Goal: Task Accomplishment & Management: Manage account settings

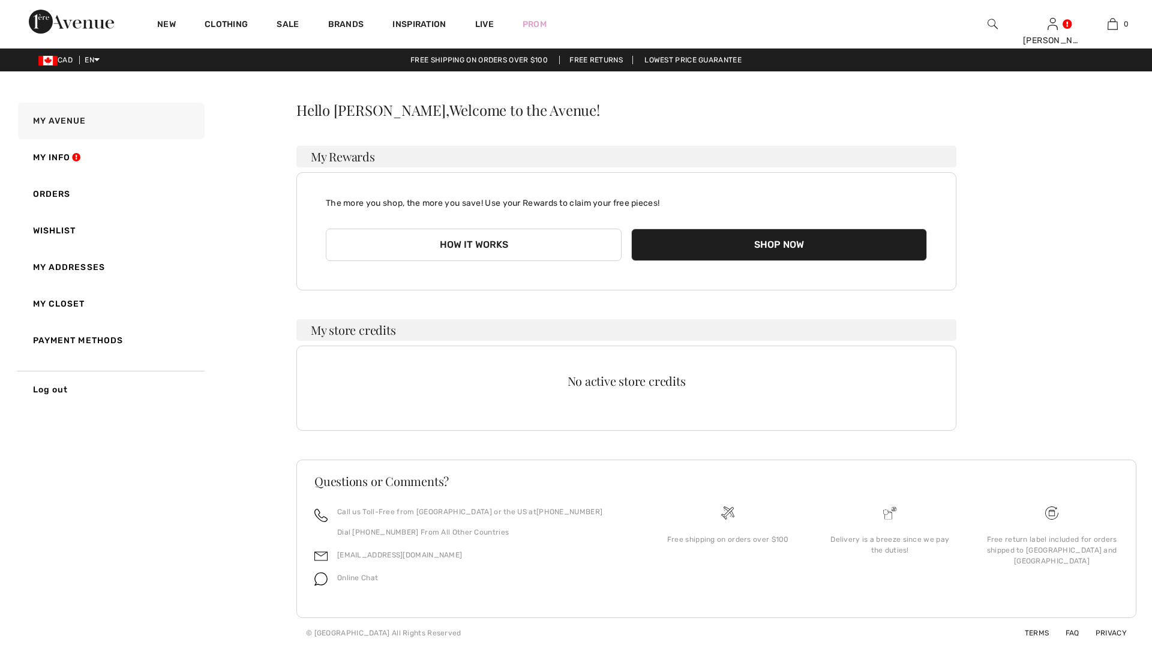
click at [44, 153] on link "My Info" at bounding box center [110, 157] width 189 height 37
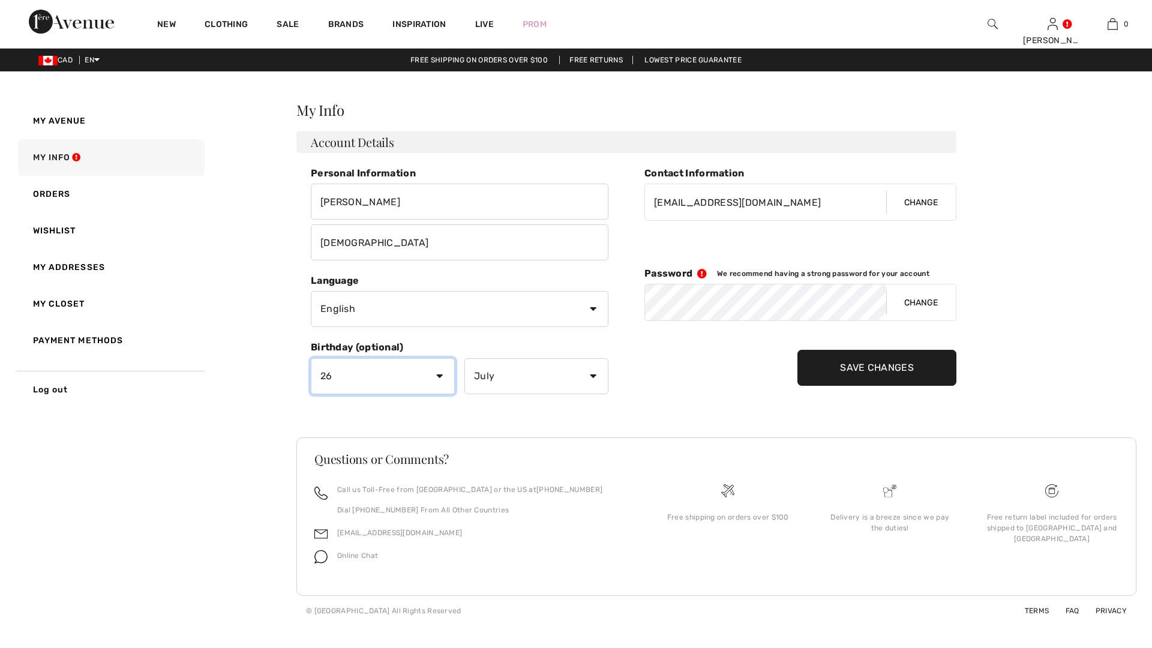
drag, startPoint x: 388, startPoint y: 384, endPoint x: 379, endPoint y: 386, distance: 9.3
click at [388, 384] on select "Day 1 2 3 4 5 6 7 8 9 10 11 12 13 14 15 16 17 18 19 20 21 22 23 24 25 26 27 28 …" at bounding box center [383, 376] width 144 height 36
select select "0"
click at [311, 358] on select "Day 1 2 3 4 5 6 7 8 9 10 11 12 13 14 15 16 17 18 19 20 21 22 23 24 25 26 27 28 …" at bounding box center [383, 376] width 144 height 36
click at [509, 372] on select "Month January February March April May June July August September October Novem…" at bounding box center [537, 376] width 144 height 36
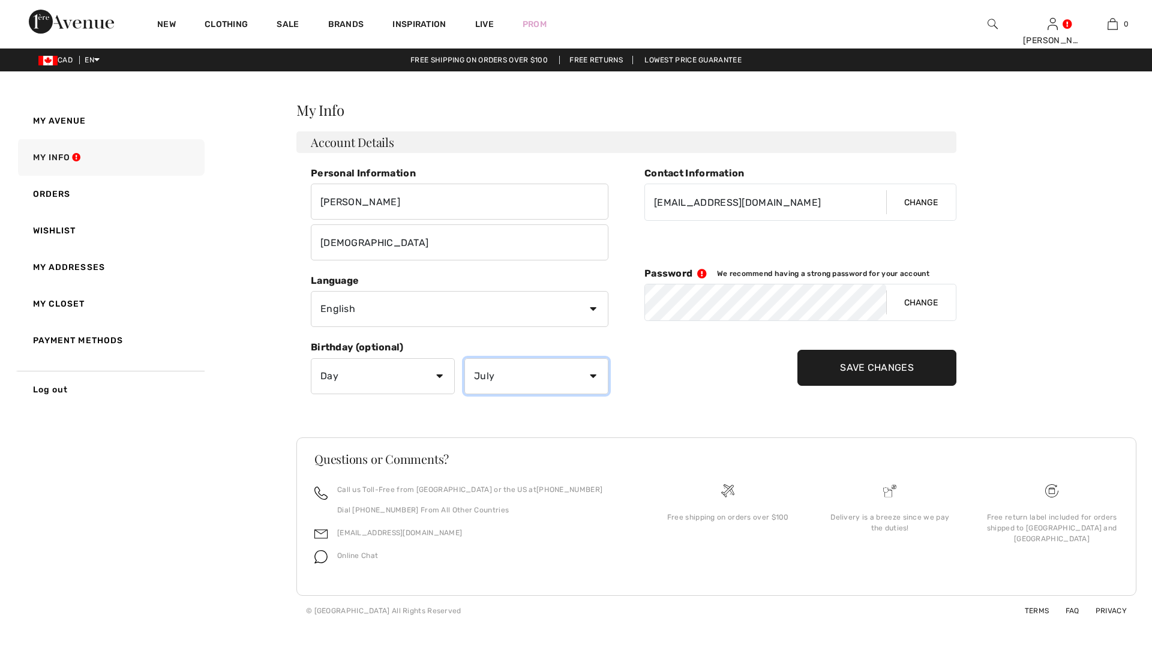
select select "0"
click at [465, 358] on select "Month January February March April May June July August September October Novem…" at bounding box center [537, 376] width 144 height 36
click at [904, 373] on input "Save Changes" at bounding box center [877, 368] width 159 height 36
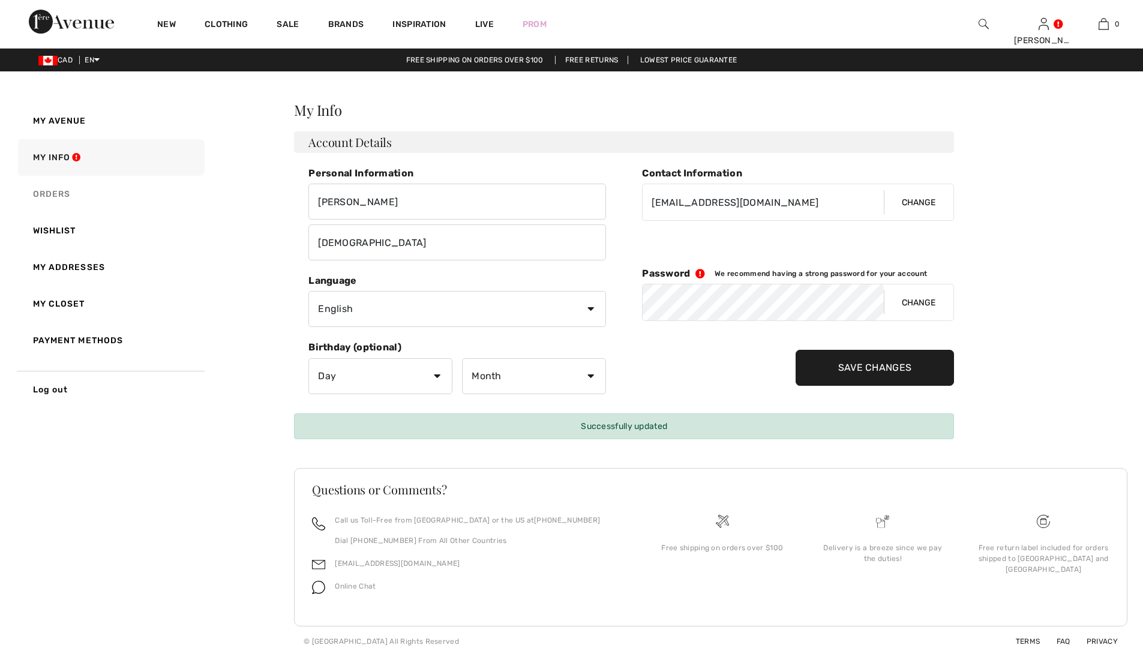
click at [69, 196] on link "Orders" at bounding box center [110, 194] width 189 height 37
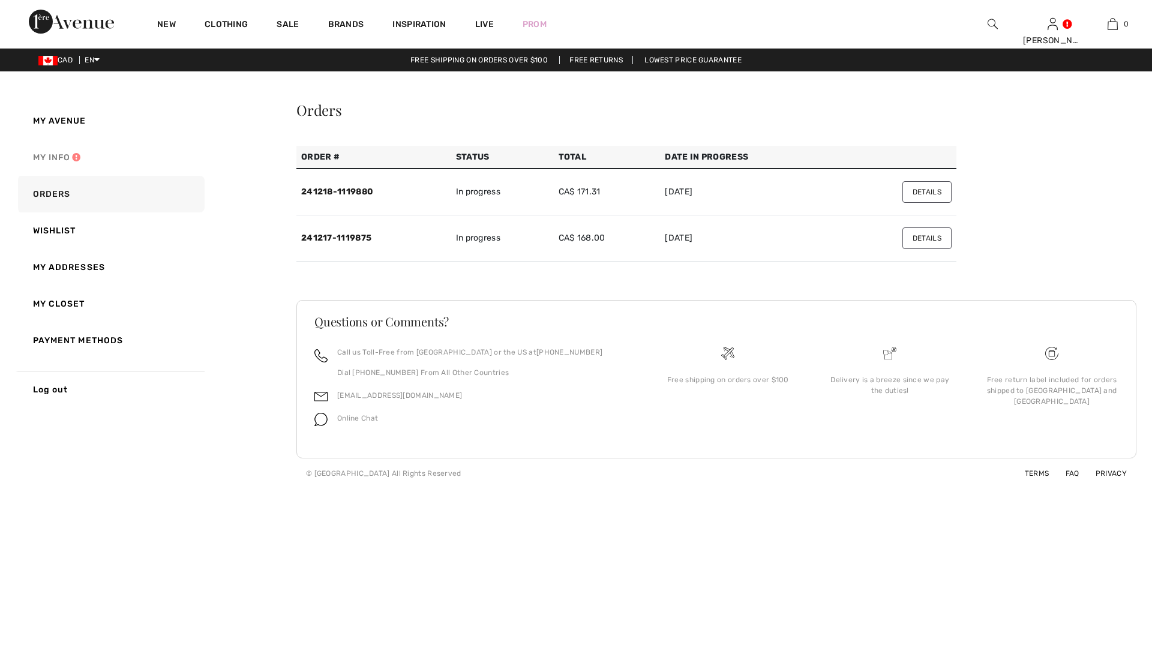
click at [74, 166] on link "My Info" at bounding box center [110, 157] width 189 height 37
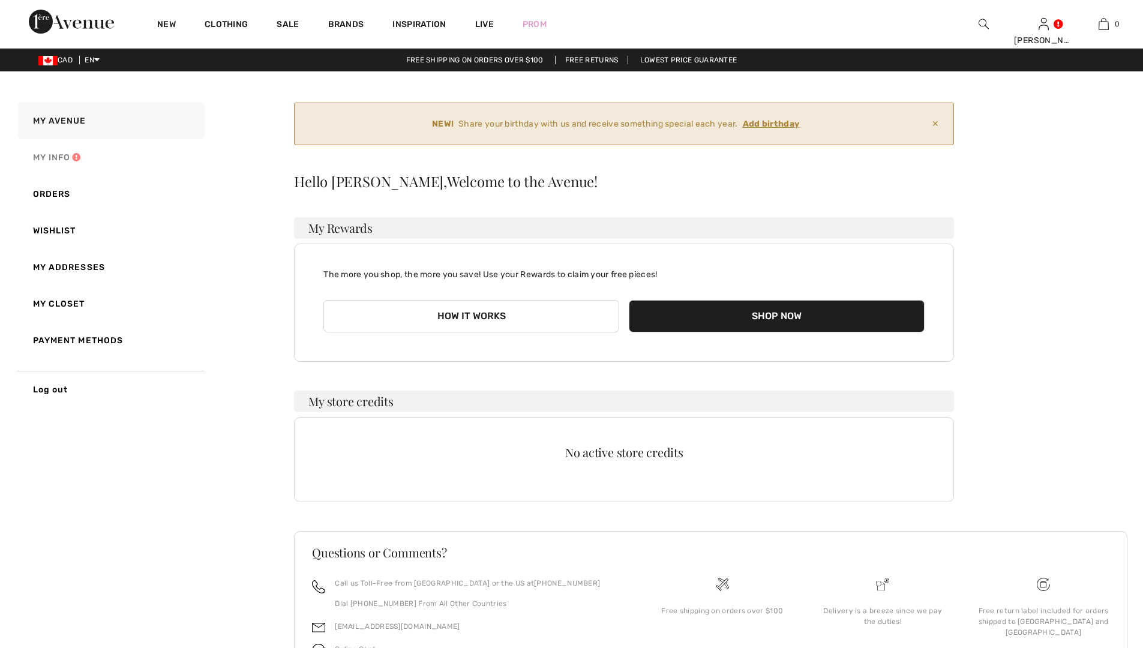
click at [45, 163] on link "My Info" at bounding box center [110, 157] width 189 height 37
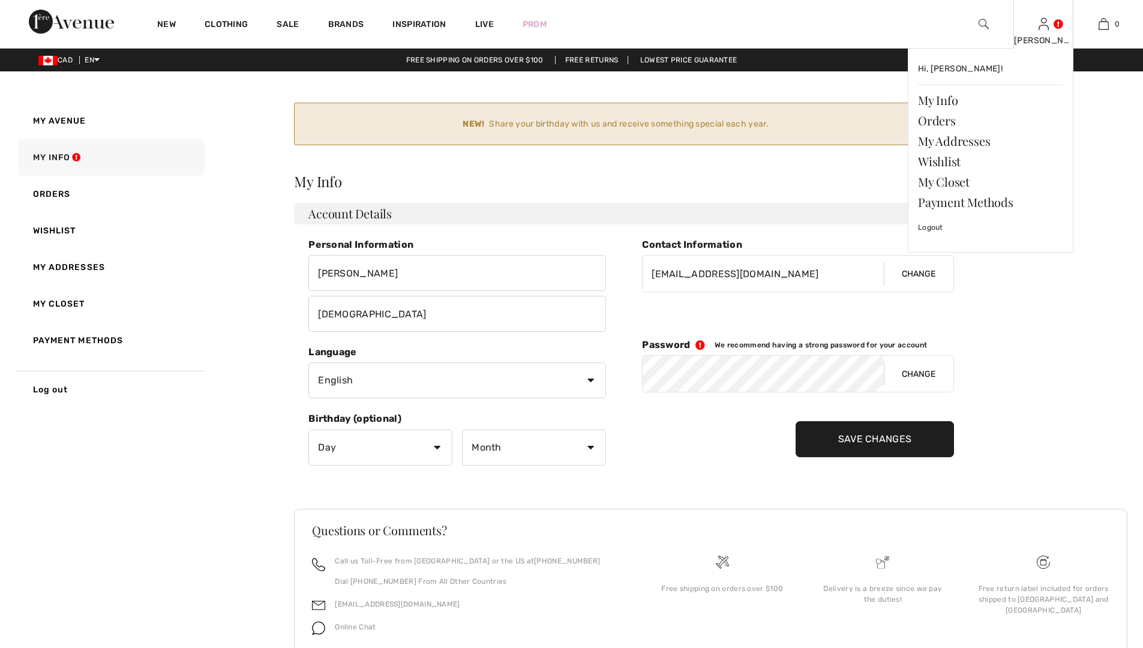
click at [1045, 35] on div "[PERSON_NAME]" at bounding box center [1043, 40] width 59 height 13
click at [927, 221] on link "Logout" at bounding box center [990, 227] width 145 height 30
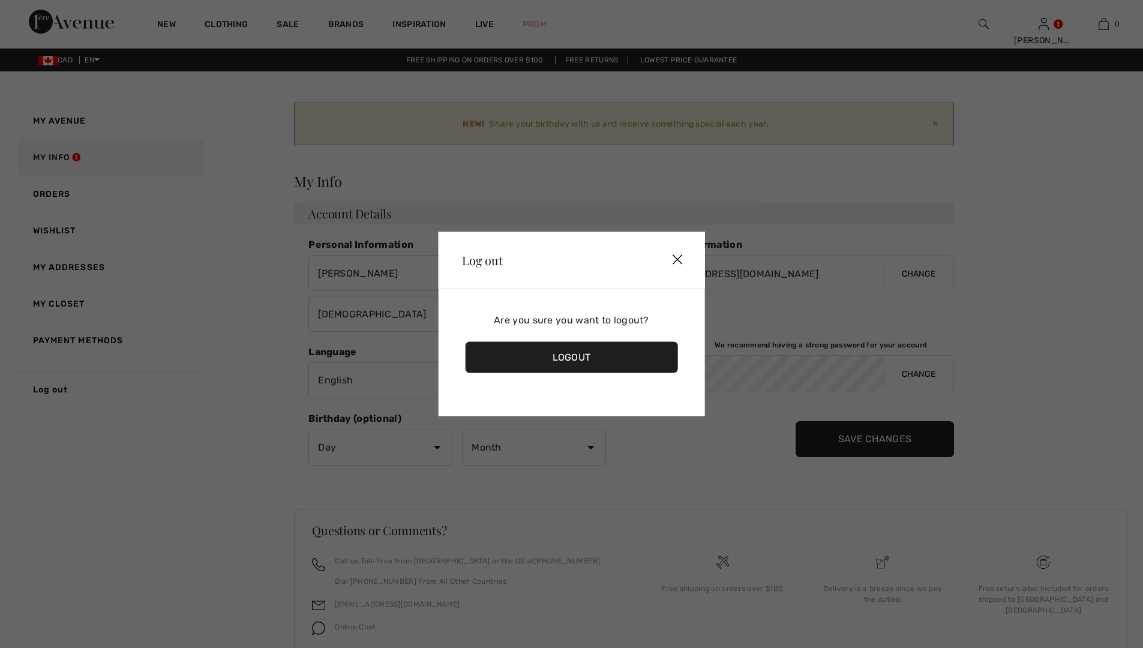
click at [600, 354] on div "Logout" at bounding box center [571, 357] width 213 height 31
